Goal: Task Accomplishment & Management: Manage account settings

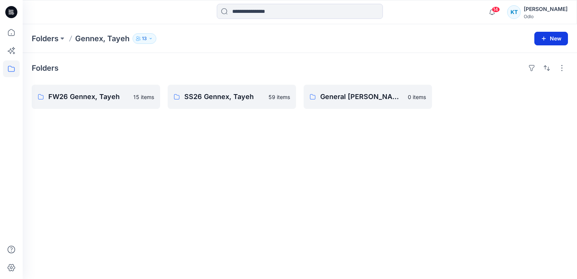
click at [554, 41] on button "New" at bounding box center [551, 39] width 34 height 14
click at [531, 74] on p "New Folder" at bounding box center [529, 72] width 28 height 8
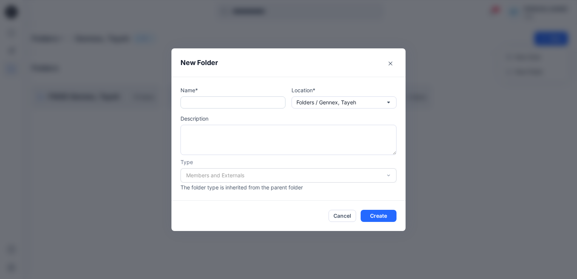
click at [230, 103] on input "text" at bounding box center [232, 102] width 105 height 12
click at [391, 65] on icon "Close" at bounding box center [390, 64] width 4 height 4
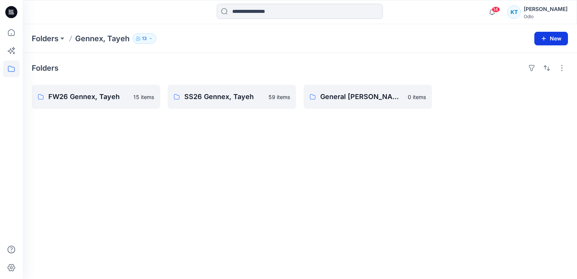
click at [547, 34] on button "New" at bounding box center [551, 39] width 34 height 14
click at [534, 74] on p "New Folder" at bounding box center [529, 72] width 28 height 8
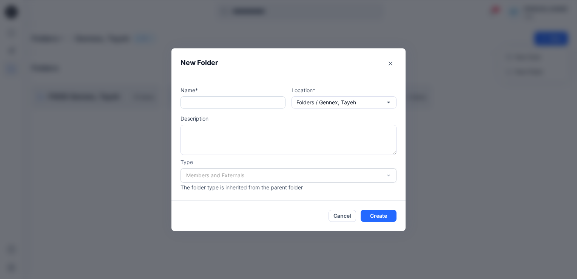
click at [235, 105] on input "text" at bounding box center [232, 102] width 105 height 12
click at [384, 104] on button "Folders / Gennex, Tayeh" at bounding box center [343, 102] width 105 height 12
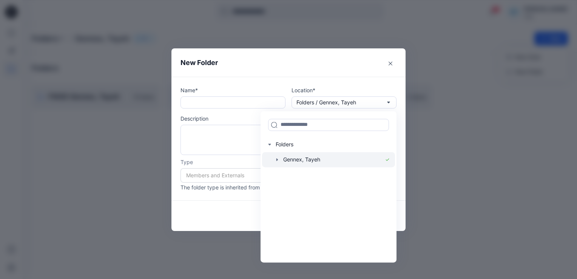
click at [275, 159] on icon "button" at bounding box center [277, 159] width 6 height 6
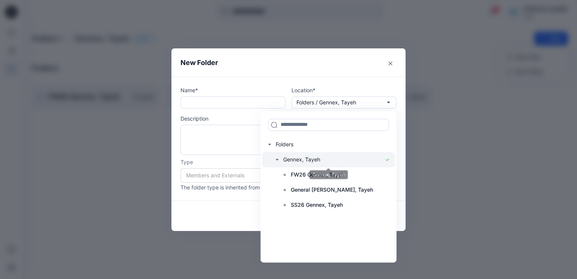
click at [299, 160] on div at bounding box center [328, 159] width 133 height 15
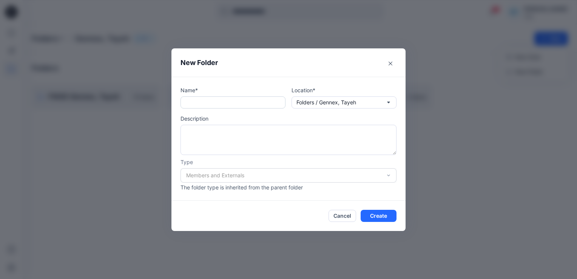
click at [234, 102] on input "text" at bounding box center [232, 102] width 105 height 12
type input "*"
type input "**********"
click at [390, 65] on icon "Close" at bounding box center [390, 64] width 4 height 4
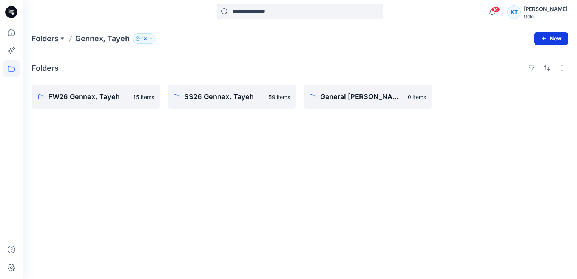
click at [550, 37] on button "New" at bounding box center [551, 39] width 34 height 14
click at [539, 73] on p "New Folder" at bounding box center [529, 72] width 28 height 8
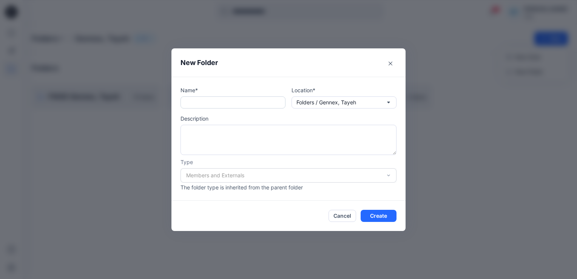
click at [225, 100] on input "text" at bounding box center [232, 102] width 105 height 12
type input "**********"
click at [390, 176] on div "Members and Externals" at bounding box center [288, 175] width 216 height 14
click at [385, 215] on button "Create" at bounding box center [378, 215] width 36 height 12
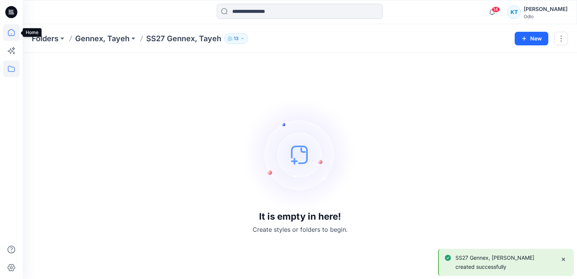
click at [11, 31] on icon at bounding box center [11, 32] width 17 height 17
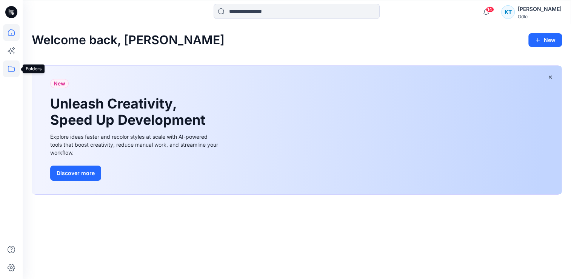
click at [10, 72] on icon at bounding box center [11, 68] width 17 height 17
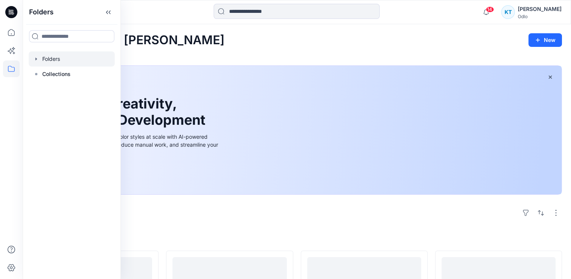
click at [50, 60] on div at bounding box center [72, 58] width 86 height 15
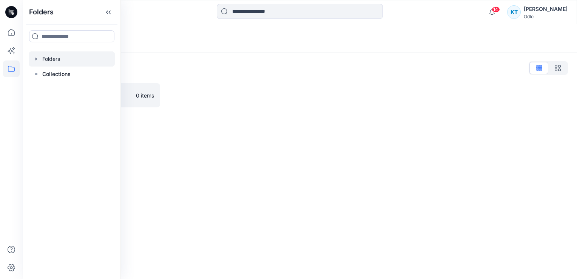
click at [36, 58] on icon "button" at bounding box center [36, 59] width 6 height 6
click at [54, 69] on div at bounding box center [72, 73] width 86 height 15
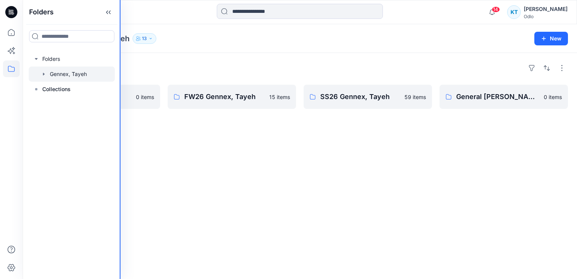
drag, startPoint x: 119, startPoint y: 132, endPoint x: 63, endPoint y: 122, distance: 57.5
click at [63, 122] on div "Folders Folders Gennex, Tayeh Collections" at bounding box center [72, 139] width 98 height 279
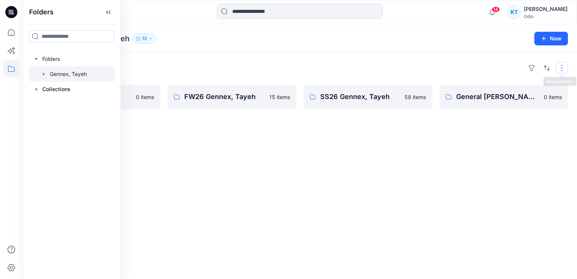
click at [562, 67] on button "button" at bounding box center [562, 68] width 12 height 12
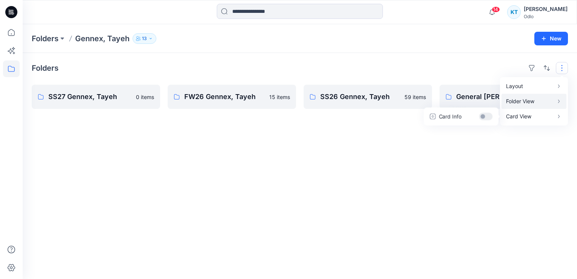
click at [525, 103] on p "Folder View" at bounding box center [530, 101] width 48 height 9
click at [462, 109] on p "Card" at bounding box center [464, 108] width 38 height 9
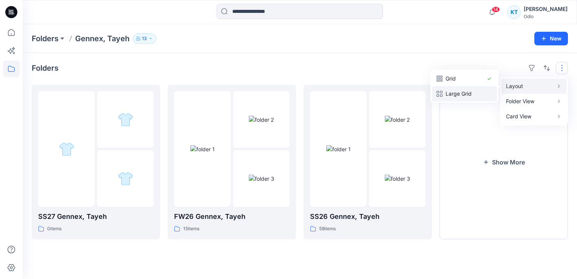
click at [468, 93] on p "Large Grid" at bounding box center [464, 93] width 38 height 9
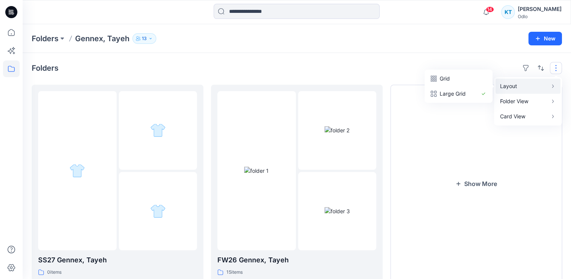
click at [554, 85] on icon "button" at bounding box center [553, 86] width 6 height 6
click at [553, 85] on icon "button" at bounding box center [553, 86] width 6 height 6
click at [463, 75] on p "Grid" at bounding box center [459, 78] width 38 height 9
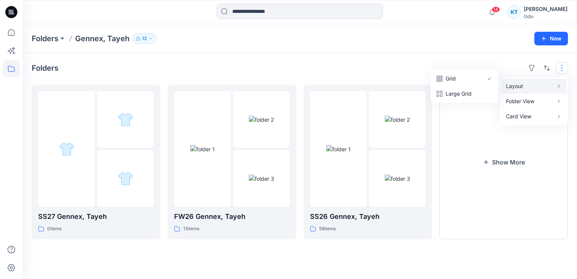
click at [556, 85] on icon "button" at bounding box center [559, 86] width 6 height 6
click at [471, 95] on p "Large Grid" at bounding box center [464, 93] width 38 height 9
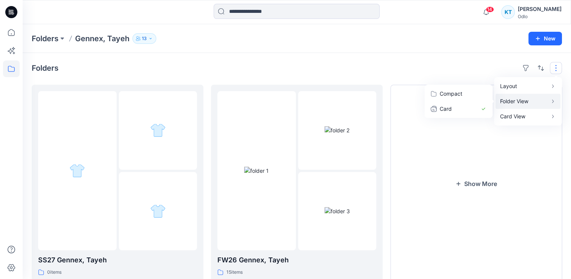
click at [550, 101] on icon "button" at bounding box center [553, 101] width 6 height 6
click at [551, 102] on icon "button" at bounding box center [553, 101] width 6 height 6
click at [464, 94] on p "Compact" at bounding box center [459, 93] width 38 height 9
